Goal: Check status

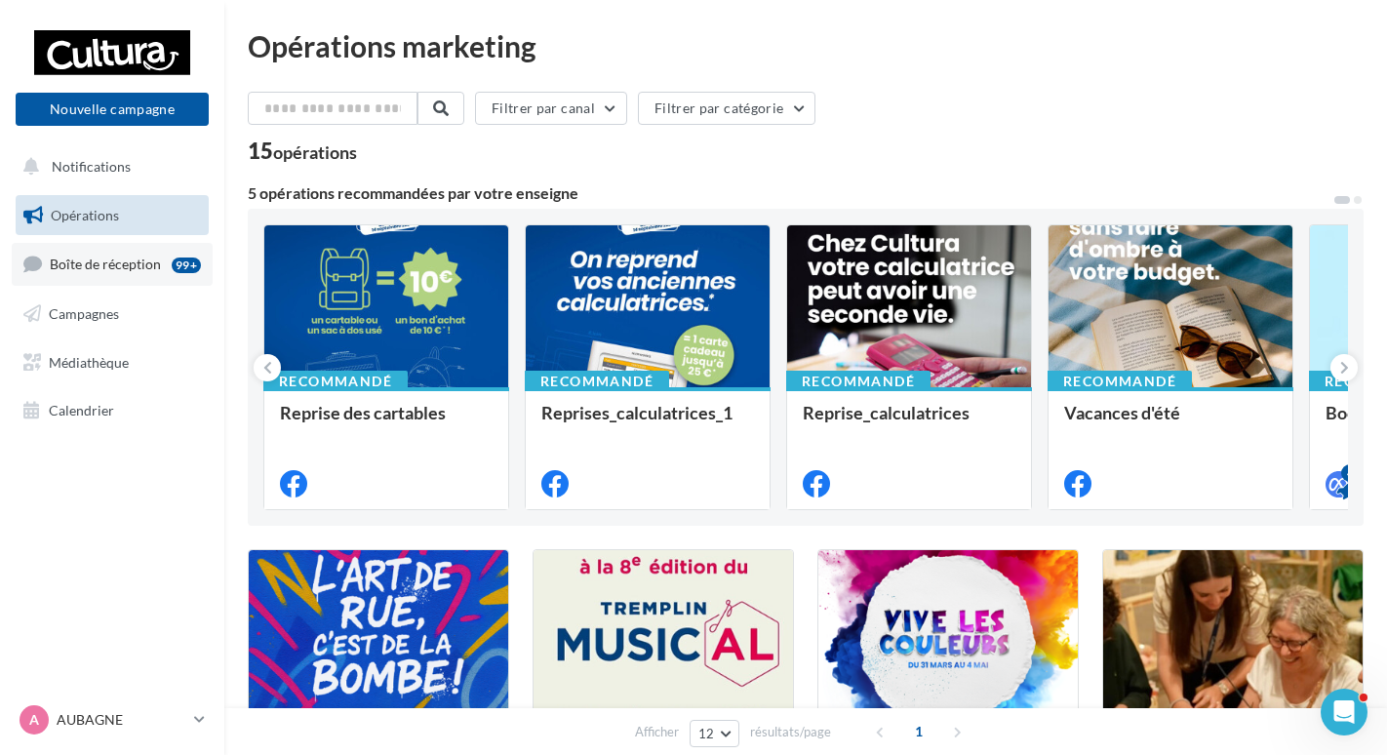
click at [125, 260] on span "Boîte de réception" at bounding box center [105, 264] width 111 height 17
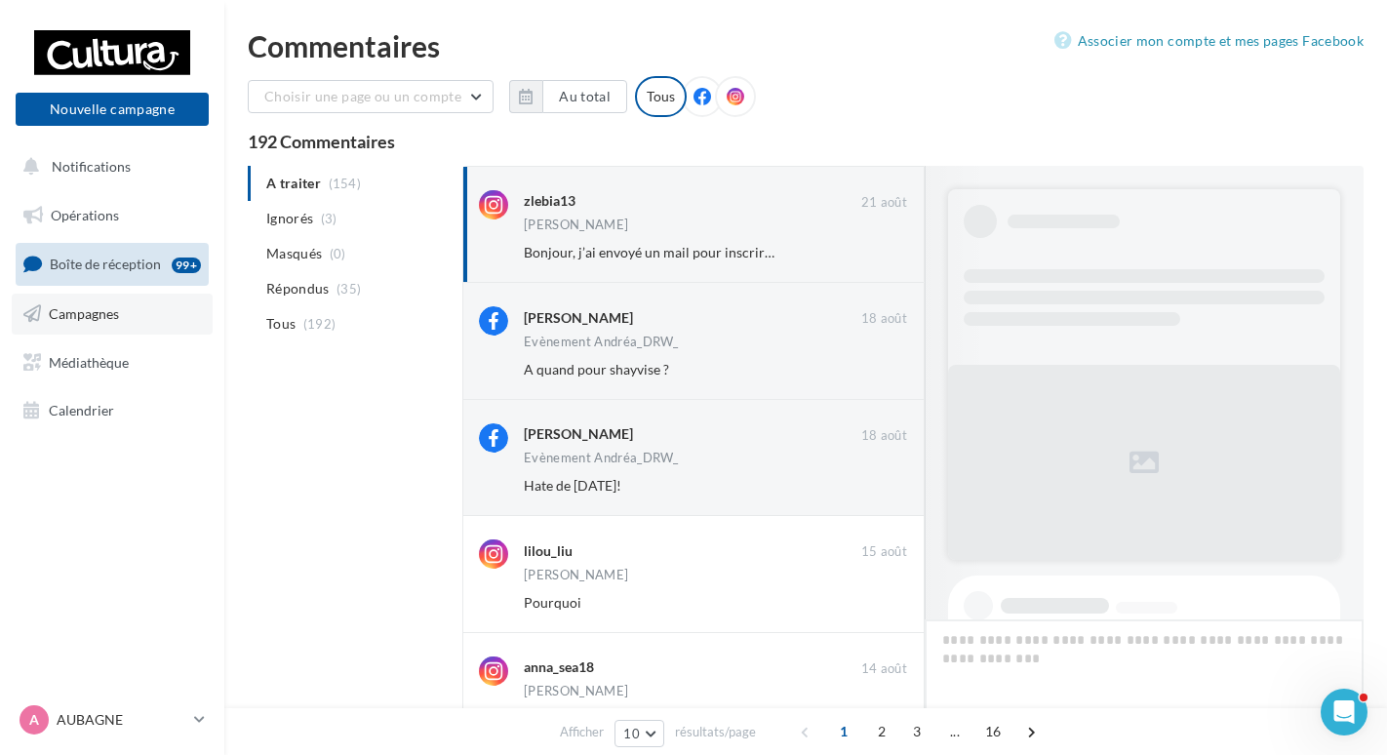
scroll to position [937, 0]
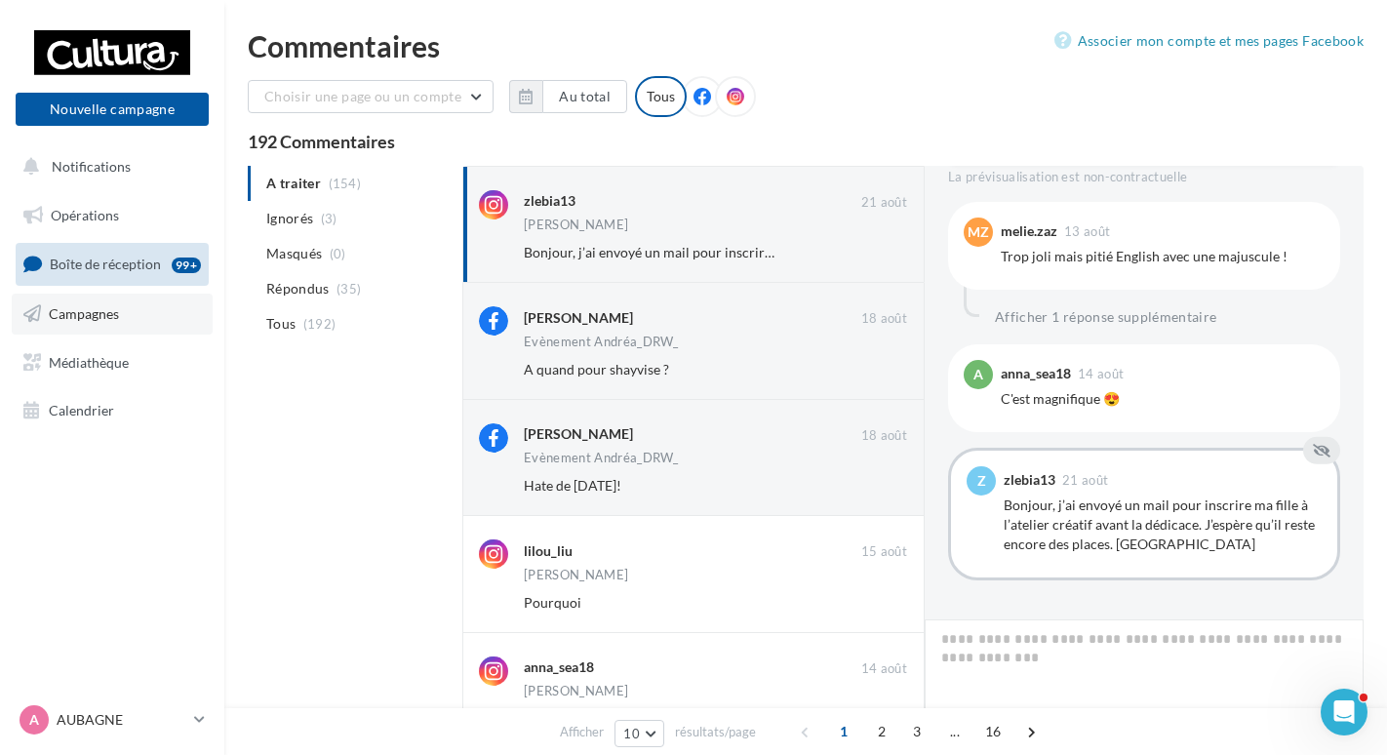
click at [136, 319] on link "Campagnes" at bounding box center [112, 314] width 201 height 41
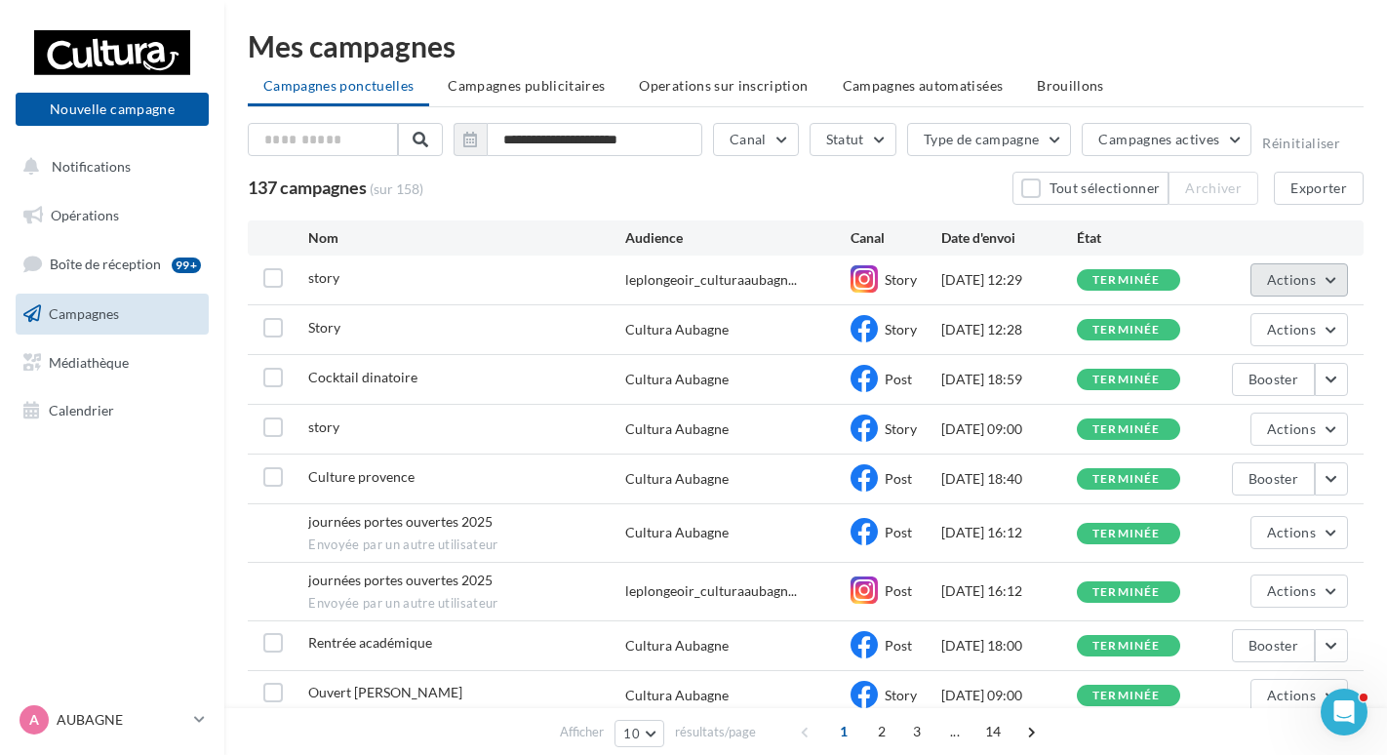
click at [1285, 276] on span "Actions" at bounding box center [1291, 279] width 49 height 17
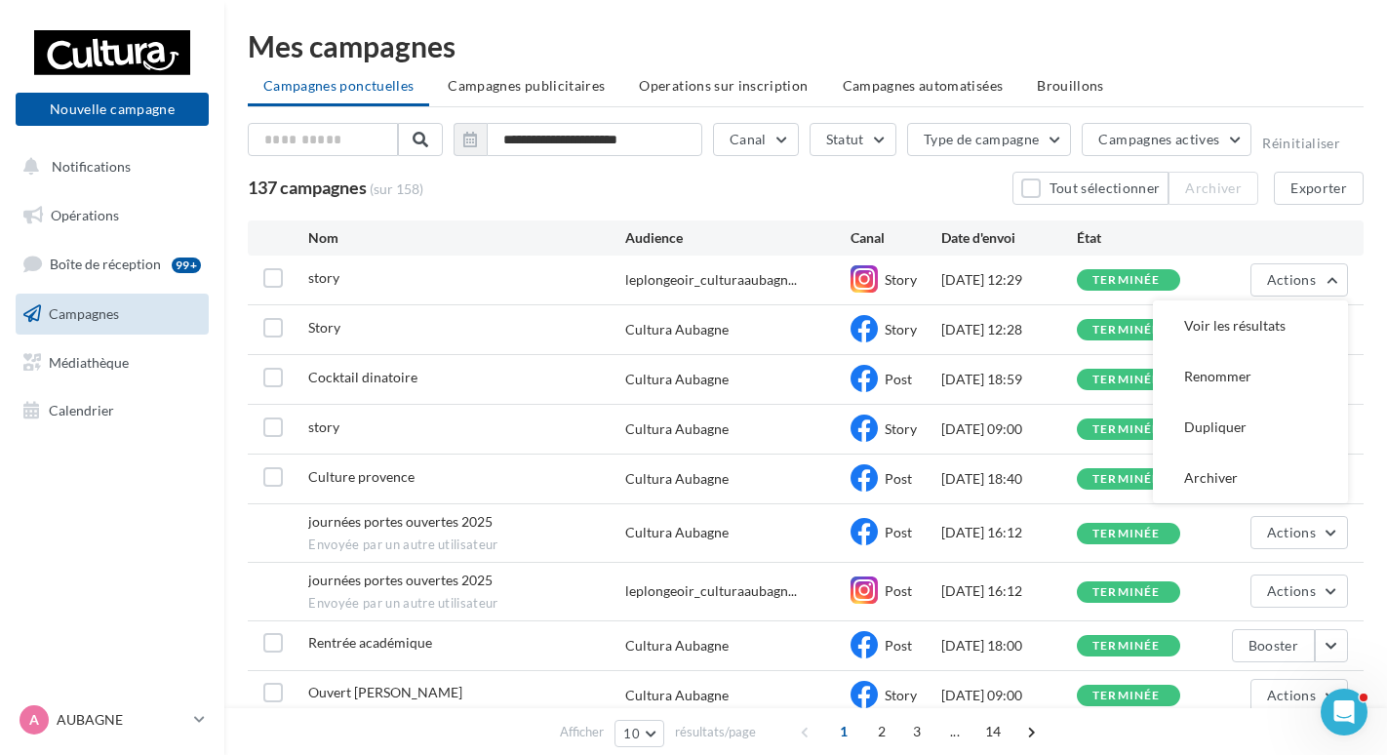
click at [1034, 376] on div "08/09/2025 18:59" at bounding box center [1009, 380] width 136 height 20
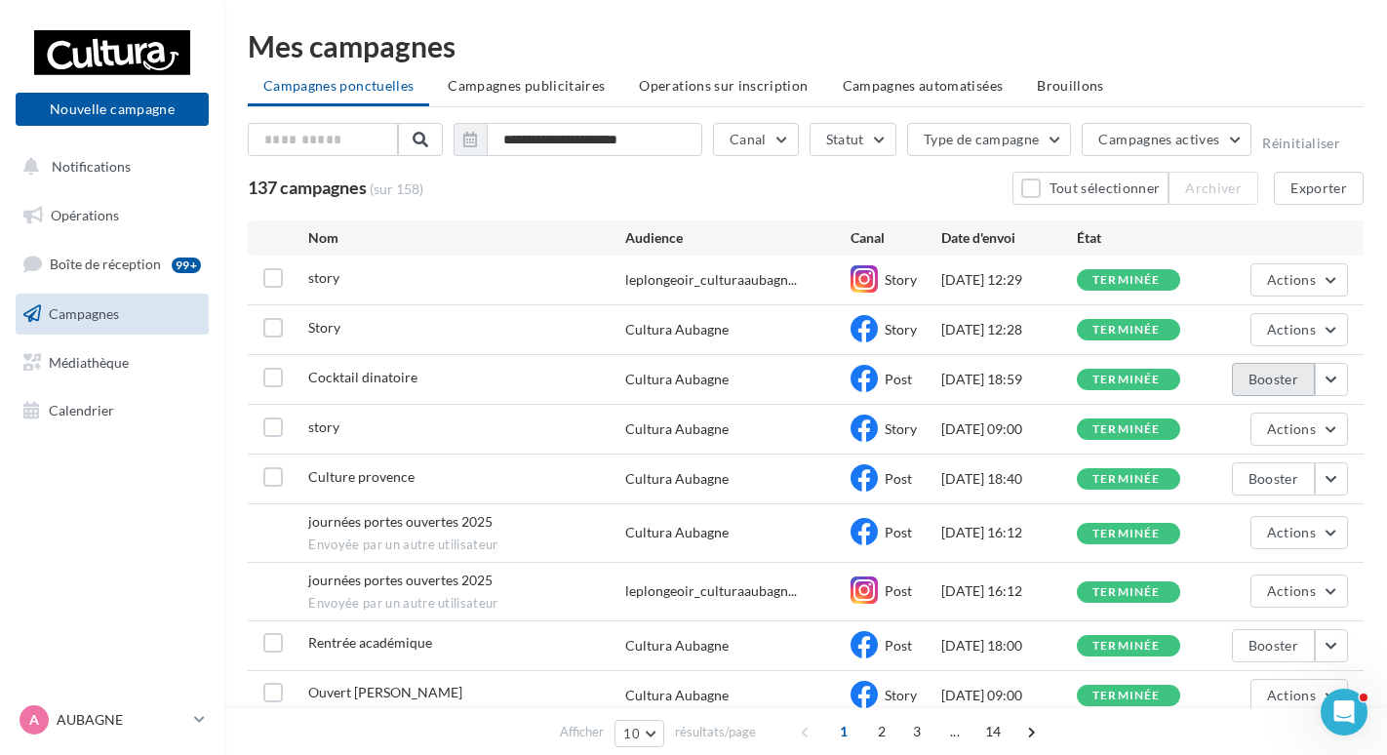
click at [1293, 376] on button "Booster" at bounding box center [1273, 379] width 83 height 33
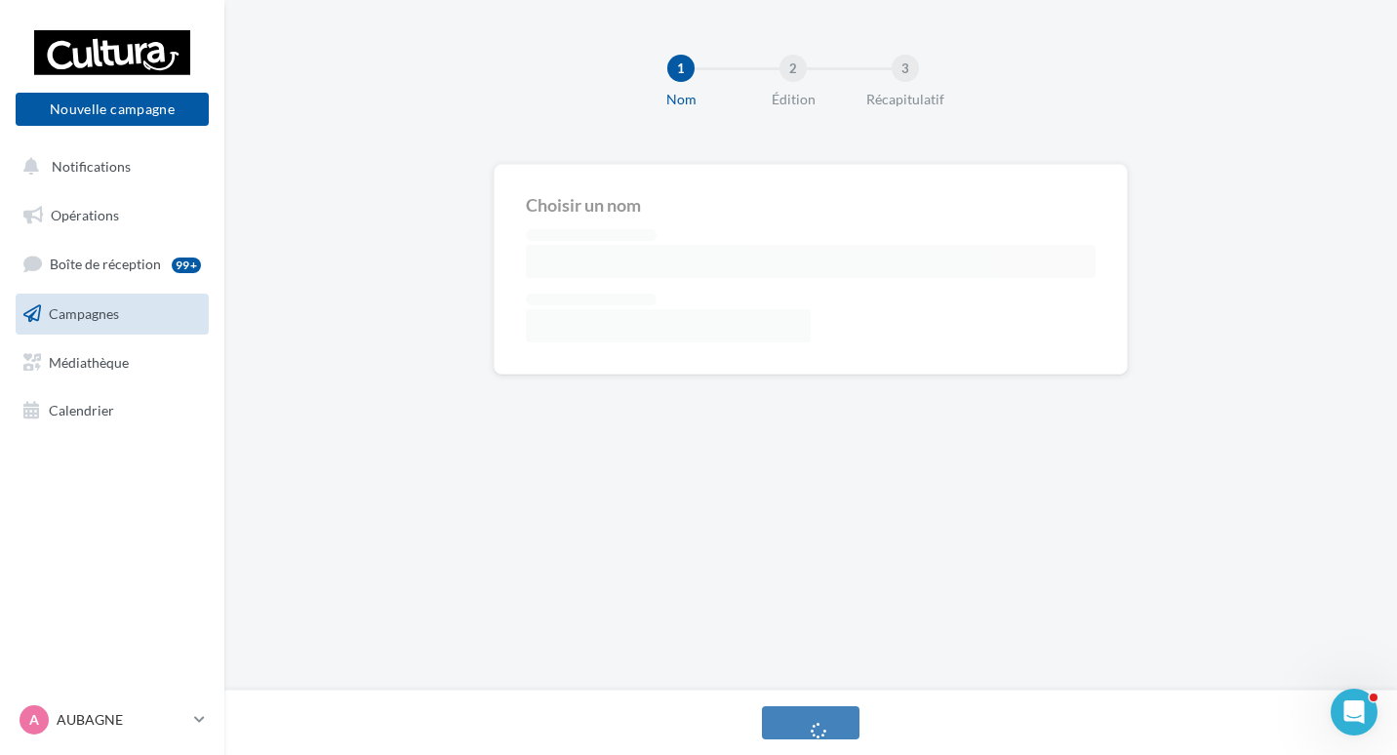
click at [137, 313] on link "Campagnes" at bounding box center [112, 314] width 201 height 41
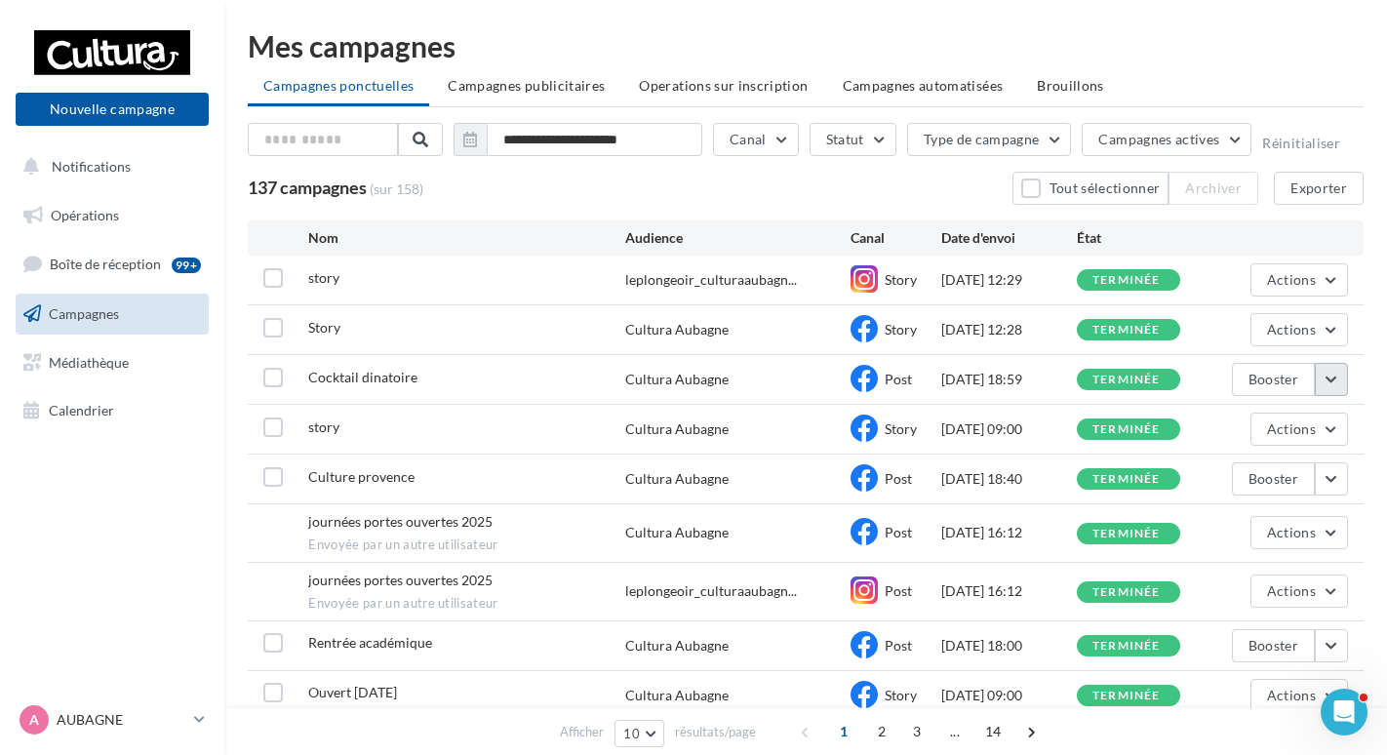
click at [1340, 377] on button "button" at bounding box center [1331, 379] width 33 height 33
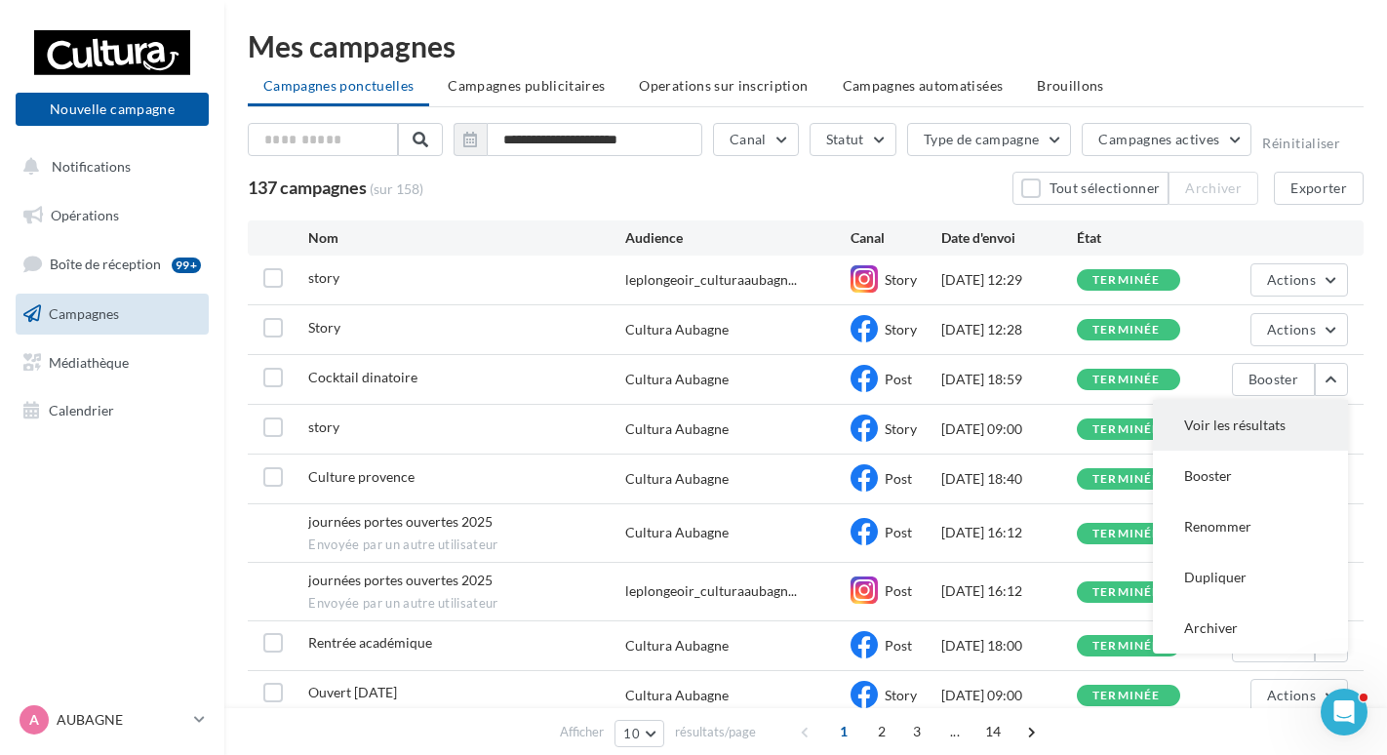
click at [1298, 410] on button "Voir les résultats" at bounding box center [1250, 425] width 195 height 51
